Goal: Register for event/course

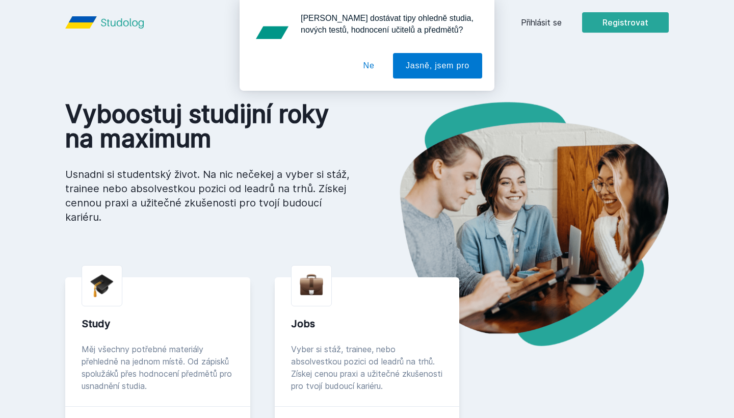
click at [367, 65] on button "Ne" at bounding box center [369, 65] width 37 height 25
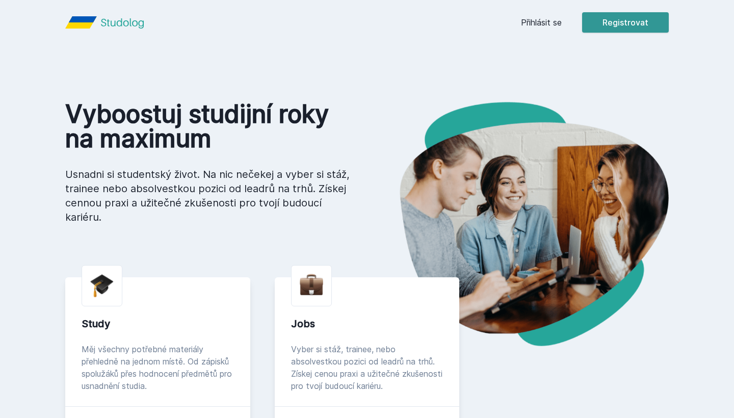
click at [619, 25] on button "Registrovat" at bounding box center [625, 22] width 87 height 20
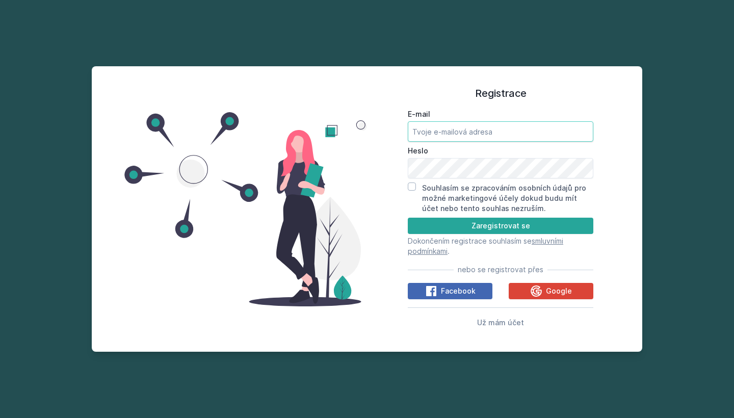
click at [468, 135] on input "E-mail" at bounding box center [501, 131] width 186 height 20
type input "[EMAIL_ADDRESS][DOMAIN_NAME]"
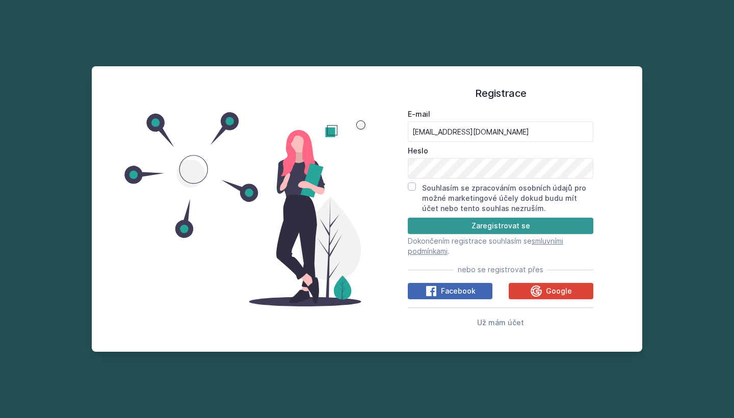
click at [554, 225] on button "Zaregistrovat se" at bounding box center [501, 226] width 186 height 16
click at [415, 190] on input "Souhlasím se zpracováním osobních údajů pro možné marketingové účely dokud budu…" at bounding box center [412, 187] width 8 height 8
checkbox input "true"
click at [432, 227] on button "Zaregistrovat se" at bounding box center [501, 226] width 186 height 16
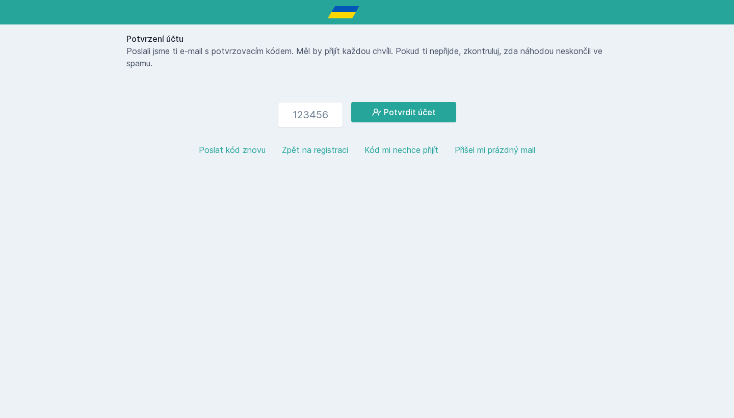
click at [233, 150] on button "Poslat kód znovu" at bounding box center [232, 150] width 67 height 12
click at [299, 112] on input "number" at bounding box center [310, 114] width 65 height 25
paste input "458510"
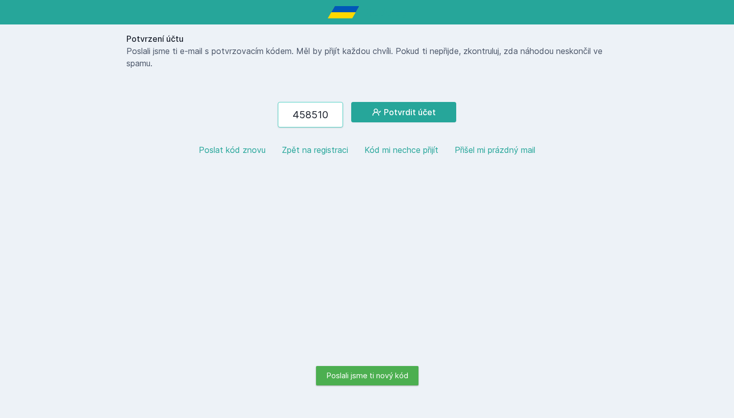
type input "458510"
click at [403, 112] on button "Potvrdit účet" at bounding box center [403, 112] width 105 height 20
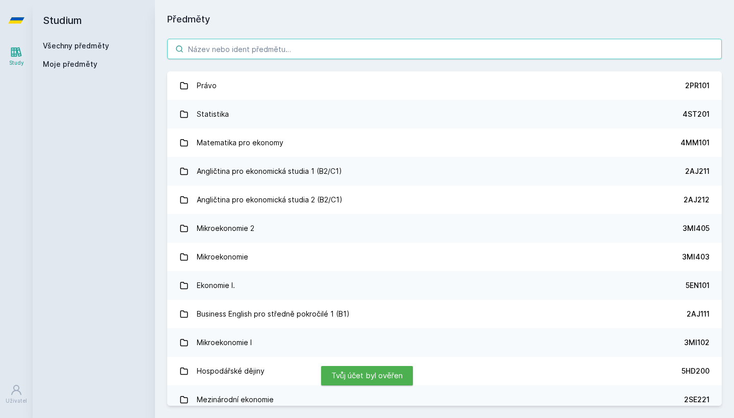
click at [209, 52] on input "search" at bounding box center [444, 49] width 555 height 20
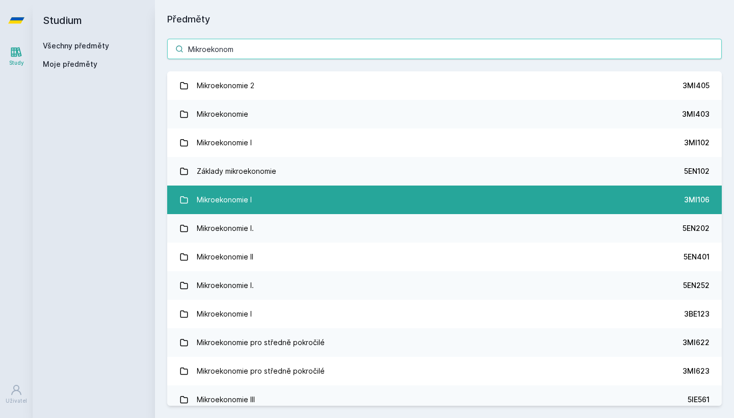
type input "Mikroekonom"
click at [539, 194] on link "Mikroekonomie I 3MI106" at bounding box center [444, 200] width 555 height 29
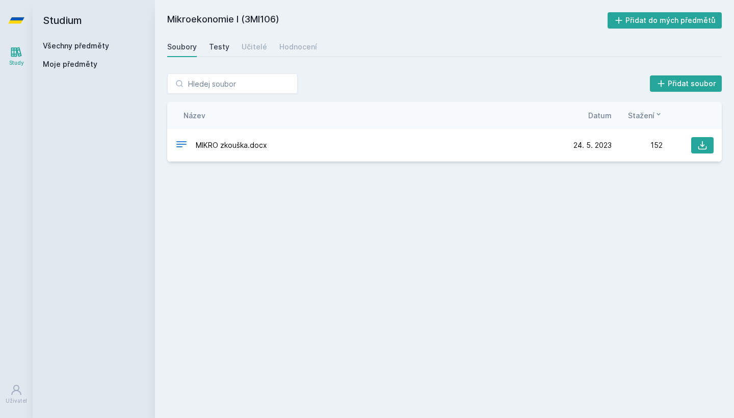
click at [222, 54] on link "Testy" at bounding box center [219, 47] width 20 height 20
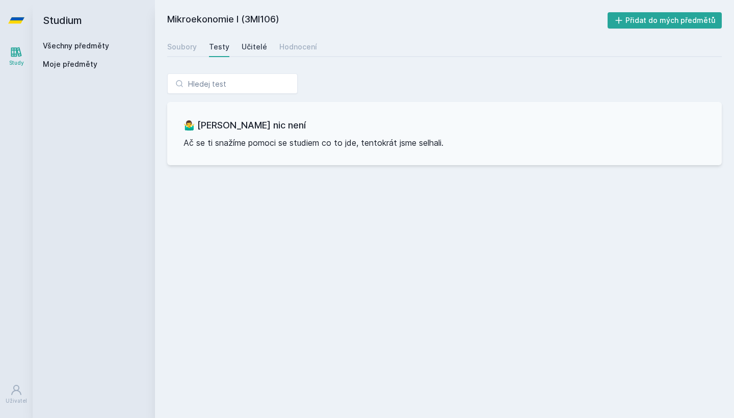
click at [248, 54] on link "Učitelé" at bounding box center [254, 47] width 25 height 20
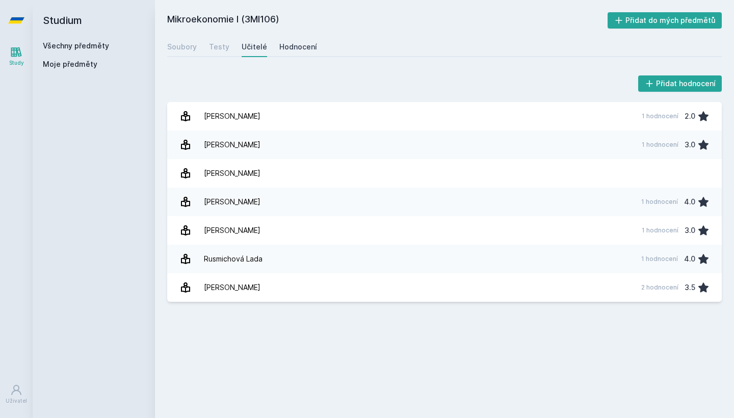
click at [296, 46] on div "Hodnocení" at bounding box center [298, 47] width 38 height 10
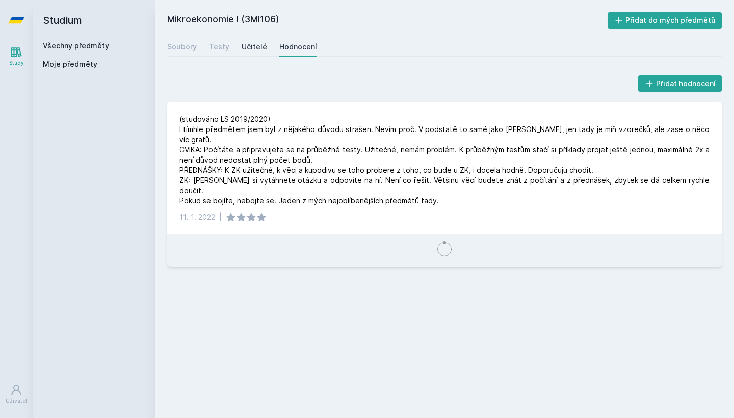
click at [261, 48] on div "Učitelé" at bounding box center [254, 47] width 25 height 10
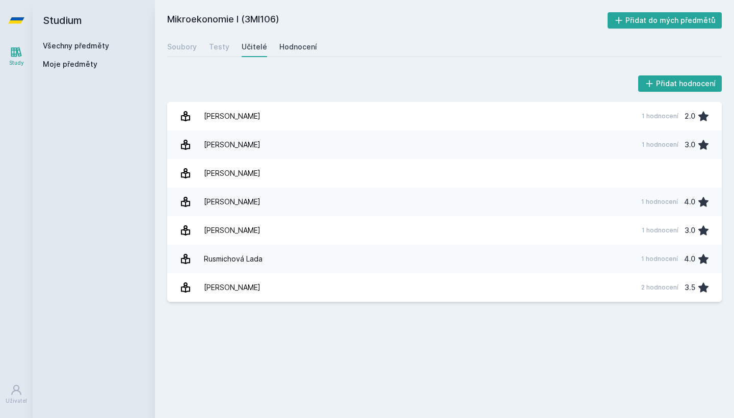
click at [290, 50] on div "Hodnocení" at bounding box center [298, 47] width 38 height 10
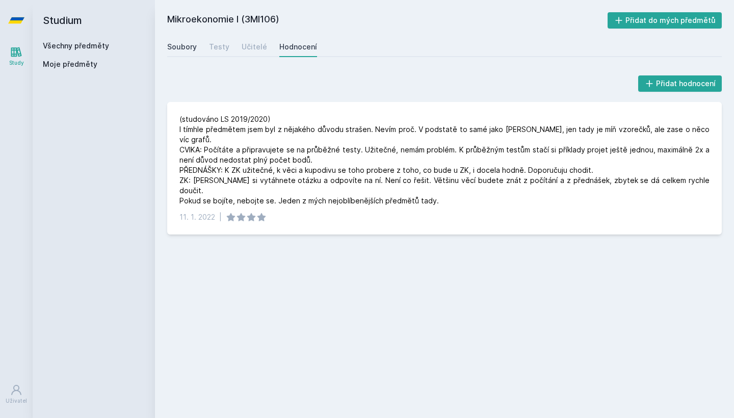
click at [181, 49] on div "Soubory" at bounding box center [182, 47] width 30 height 10
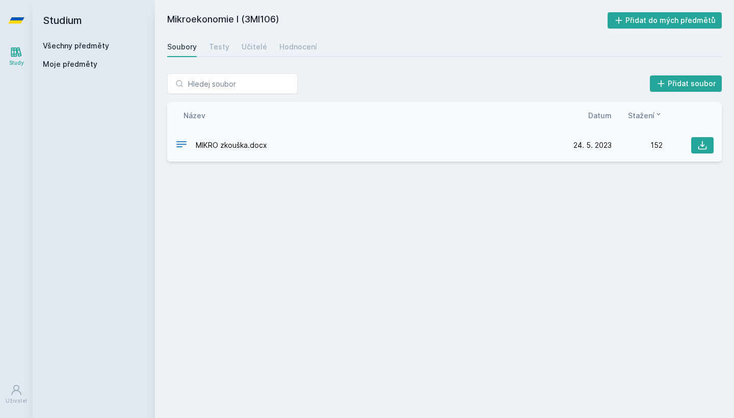
click at [238, 146] on span "MIKRO zkouška.docx" at bounding box center [231, 145] width 71 height 10
click at [452, 152] on div "MIKRO zkouška.docx" at bounding box center [368, 145] width 386 height 15
click at [262, 145] on span "MIKRO zkouška.docx" at bounding box center [231, 145] width 71 height 10
click at [707, 145] on icon at bounding box center [703, 145] width 10 height 10
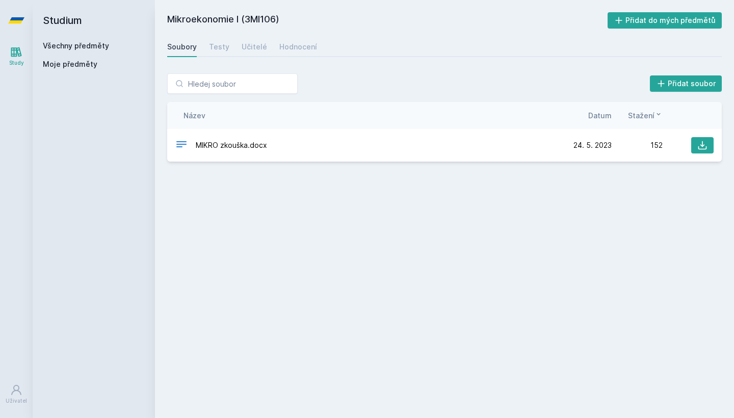
click at [244, 203] on div "Mikroekonomie I (3MI106) Přidat do mých předmětů [GEOGRAPHIC_DATA] Testy Učitel…" at bounding box center [444, 209] width 555 height 394
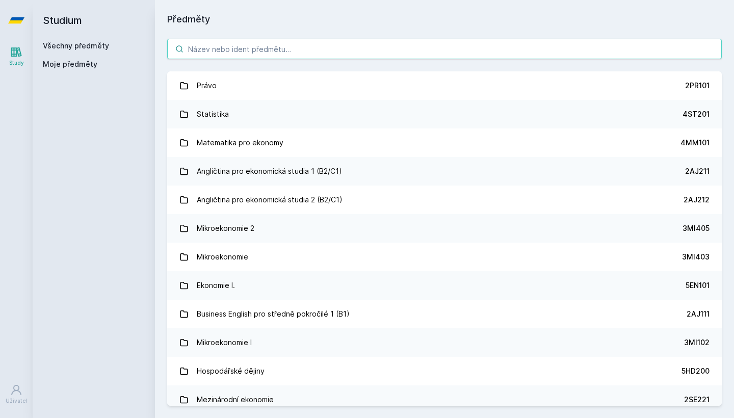
click at [203, 48] on input "search" at bounding box center [444, 49] width 555 height 20
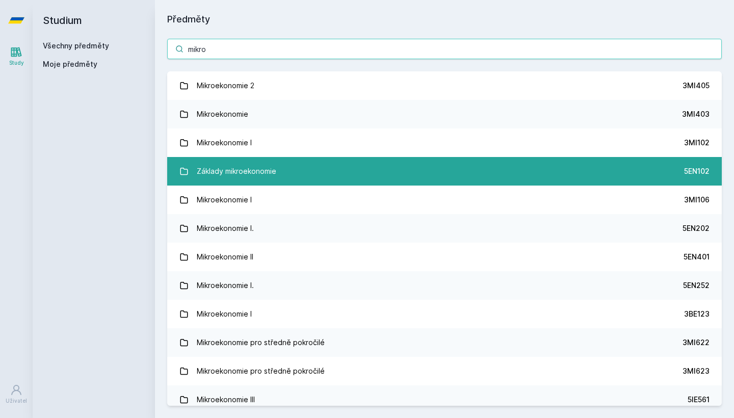
type input "mikro"
click at [221, 171] on div "Základy mikroekonomie" at bounding box center [237, 171] width 80 height 20
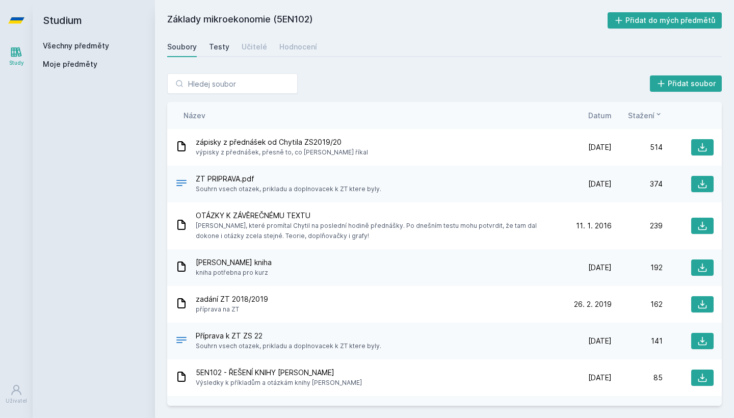
click at [220, 45] on div "Testy" at bounding box center [219, 47] width 20 height 10
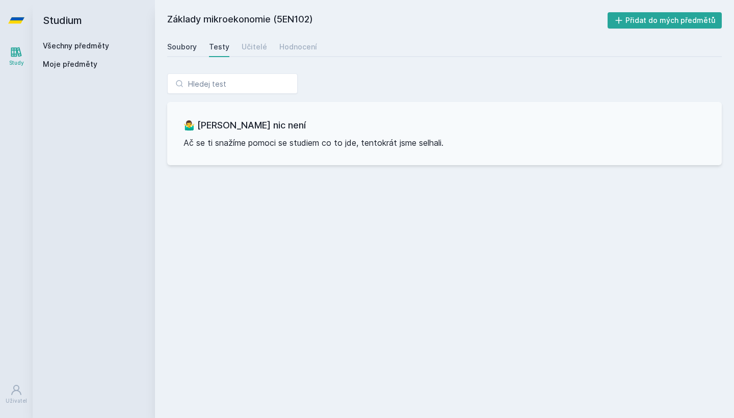
click at [192, 50] on div "Soubory" at bounding box center [182, 47] width 30 height 10
